Goal: Browse casually: Explore the website without a specific task or goal

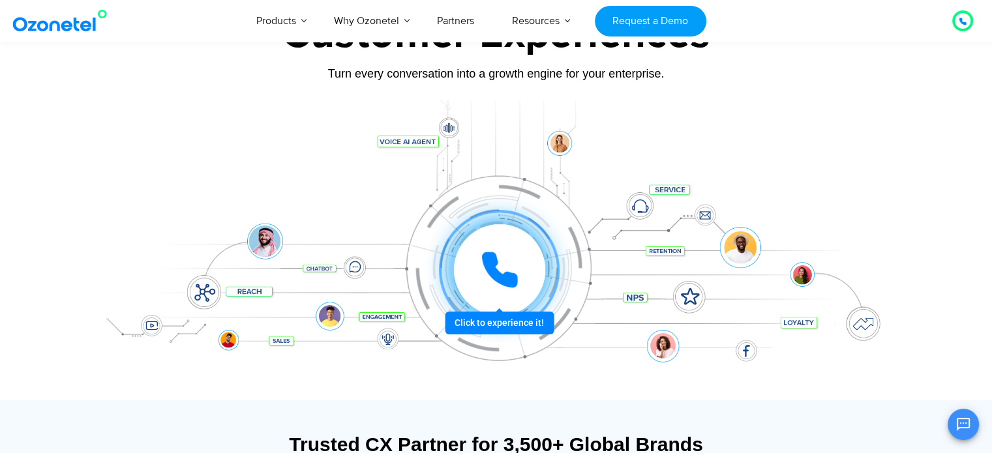
scroll to position [112, 0]
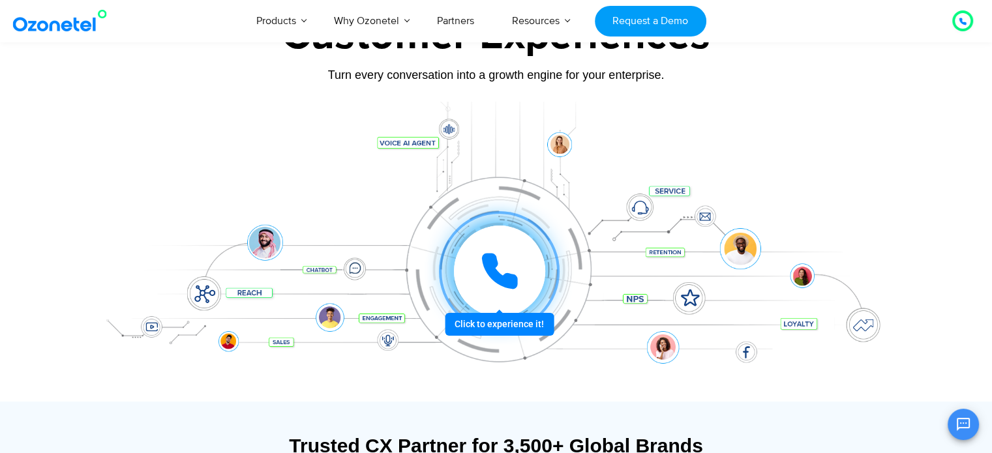
click at [520, 269] on div at bounding box center [499, 271] width 91 height 91
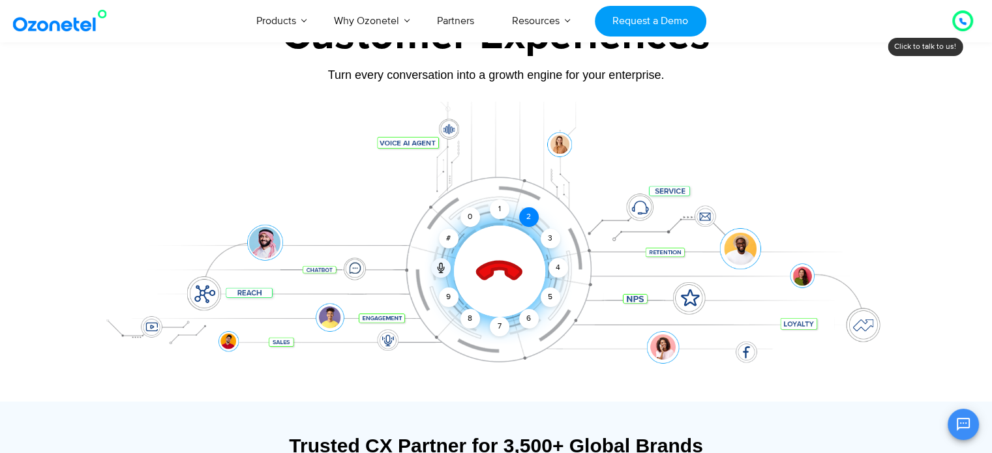
click at [528, 214] on div "2" at bounding box center [529, 217] width 20 height 20
click at [360, 175] on div "Click to end call Call connected 1 2 3 4 5 6 7 8 9 # 0" at bounding box center [496, 245] width 815 height 222
click at [493, 256] on icon at bounding box center [499, 271] width 55 height 55
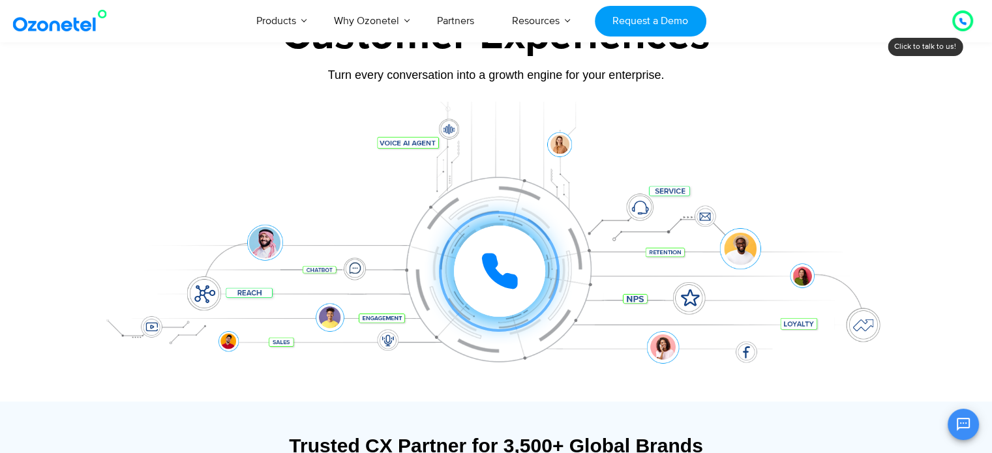
click at [258, 164] on div "Click to experience it! Call ended 1 2 3 4 5 6 7 8 9 # 0" at bounding box center [496, 245] width 815 height 222
click at [248, 292] on div "Click to experience it! Call ended 1 2 3 4 5 6 7 8 9 # 0" at bounding box center [496, 245] width 815 height 222
click at [211, 292] on div "Click to experience it! Call ended 1 2 3 4 5 6 7 8 9 # 0" at bounding box center [496, 245] width 815 height 222
click at [245, 297] on div "Click to experience it! Call ended 1 2 3 4 5 6 7 8 9 # 0" at bounding box center [496, 245] width 815 height 222
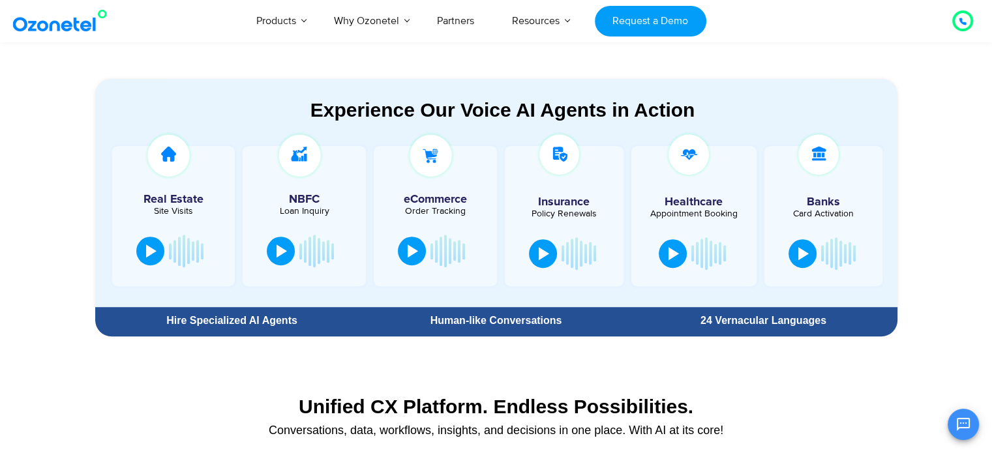
scroll to position [689, 0]
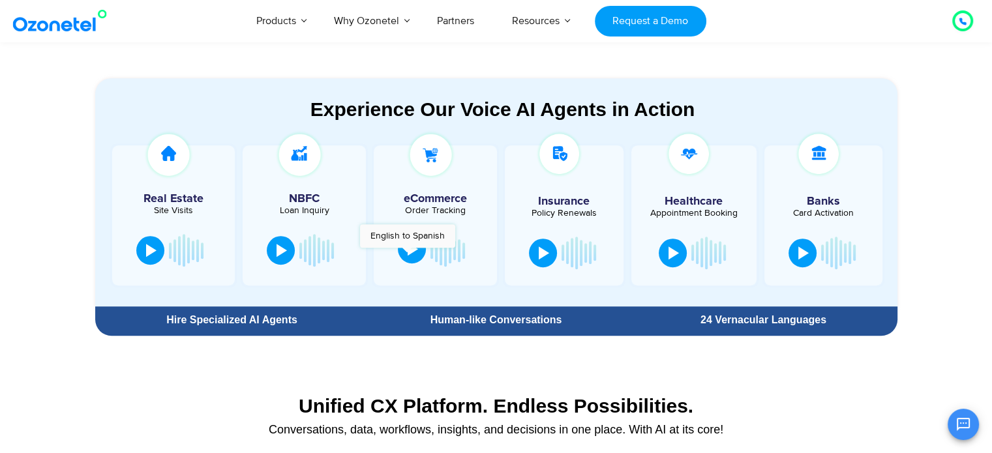
click at [408, 254] on div at bounding box center [413, 249] width 10 height 13
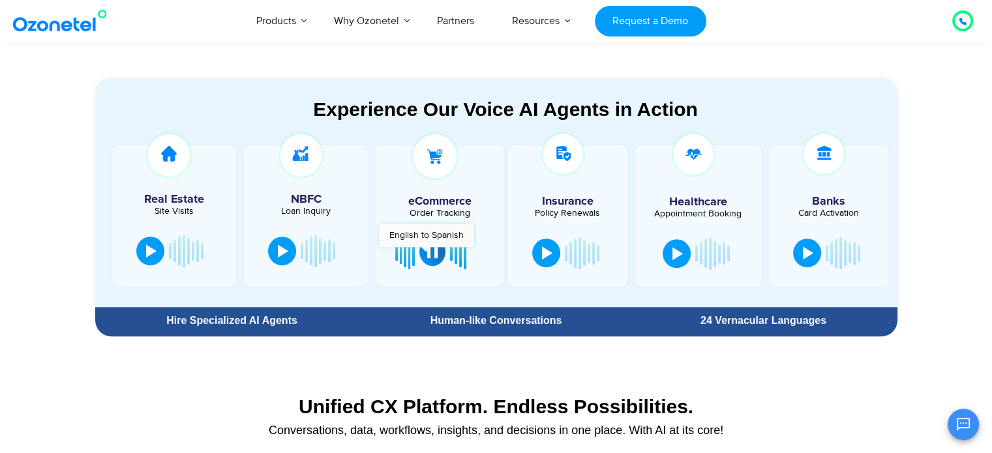
click at [427, 253] on div at bounding box center [432, 251] width 10 height 13
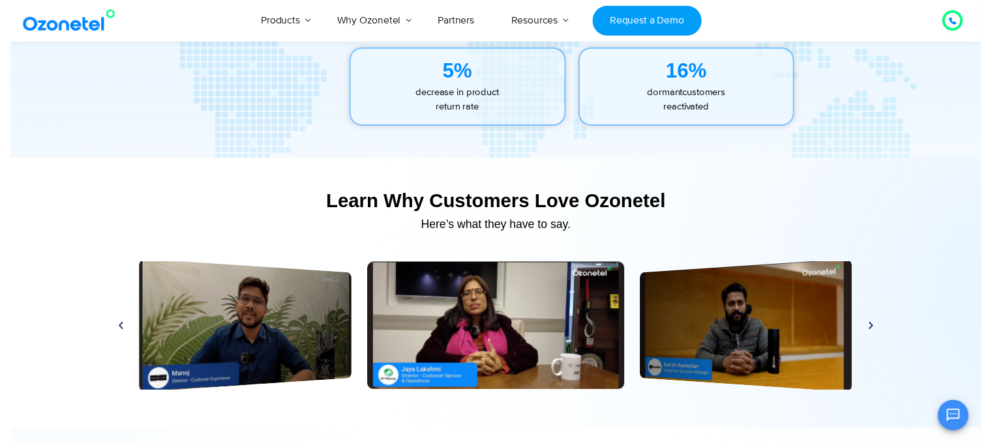
scroll to position [0, 0]
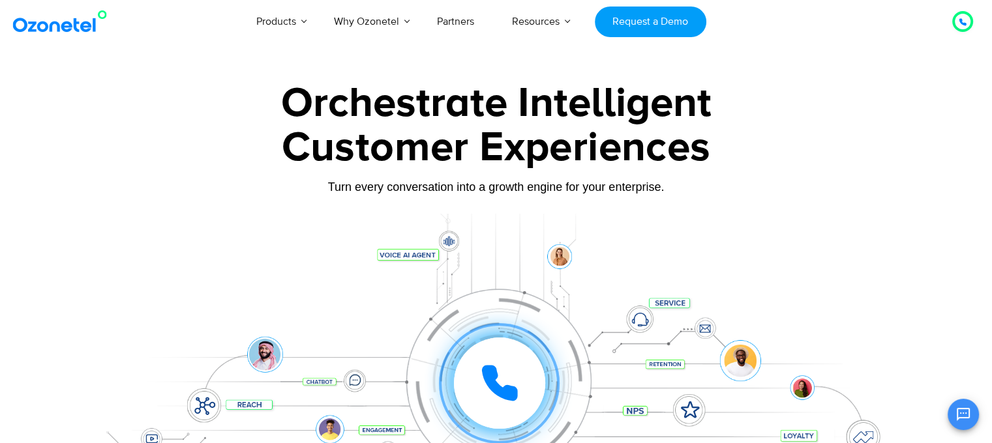
click at [52, 278] on div at bounding box center [496, 292] width 992 height 444
click at [245, 172] on div "Customer Experiences" at bounding box center [496, 148] width 815 height 63
